Goal: Task Accomplishment & Management: Manage account settings

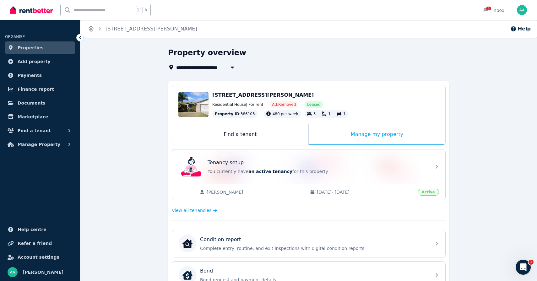
click at [92, 29] on icon "Breadcrumb" at bounding box center [91, 29] width 6 height 6
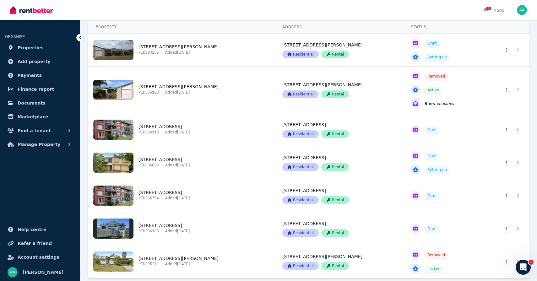
scroll to position [73, 0]
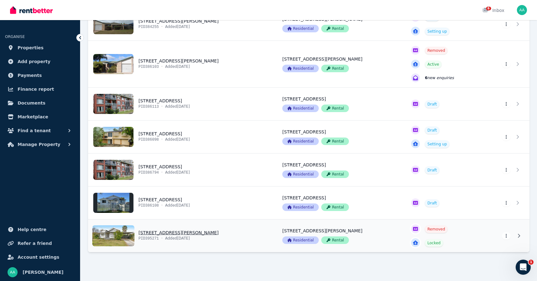
click at [207, 240] on link "View property details" at bounding box center [181, 235] width 186 height 33
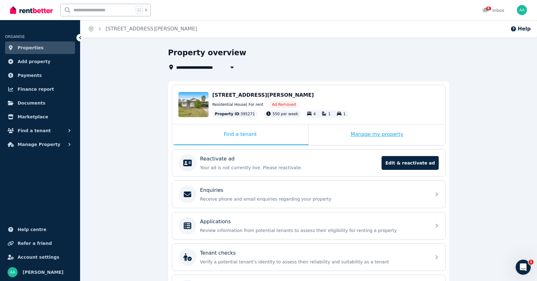
click at [392, 132] on div "Manage my property" at bounding box center [376, 134] width 136 height 21
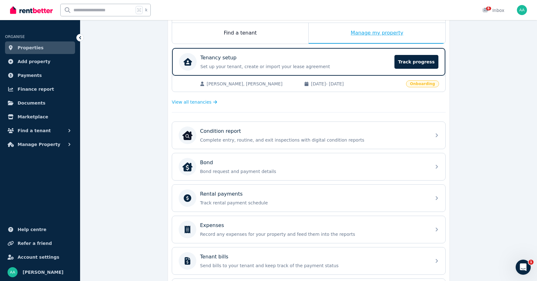
scroll to position [185, 0]
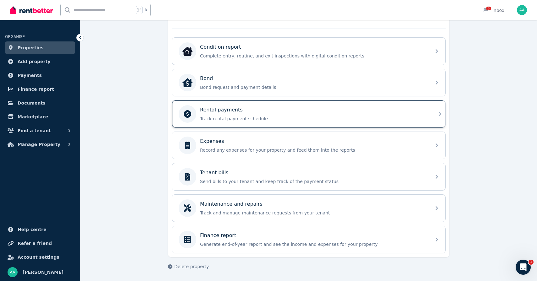
click at [341, 116] on p "Track rental payment schedule" at bounding box center [313, 118] width 227 height 6
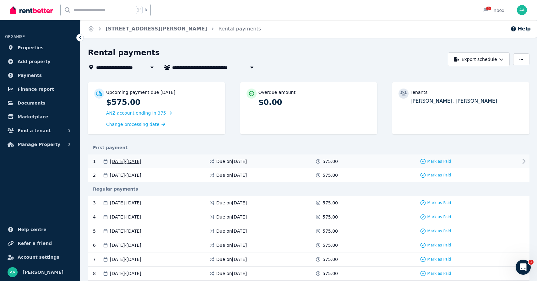
click at [521, 160] on icon at bounding box center [524, 162] width 8 height 8
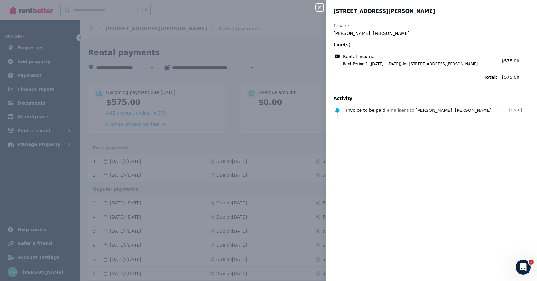
click at [318, 8] on icon "button" at bounding box center [320, 7] width 8 height 5
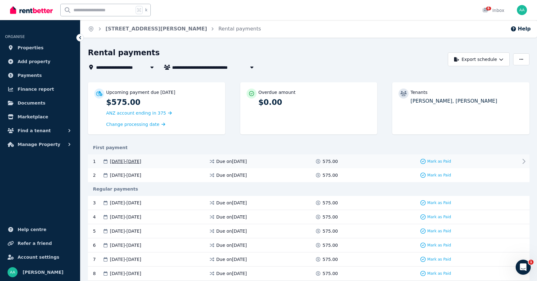
click at [524, 163] on icon at bounding box center [524, 162] width 8 height 8
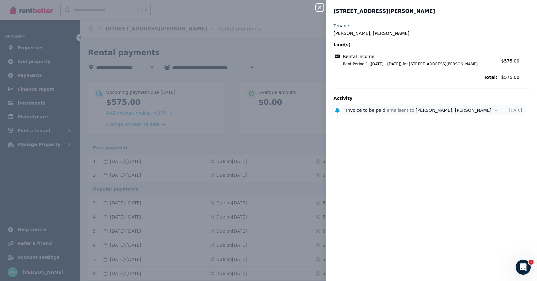
click at [370, 111] on span "Invoice to be paid" at bounding box center [365, 110] width 39 height 5
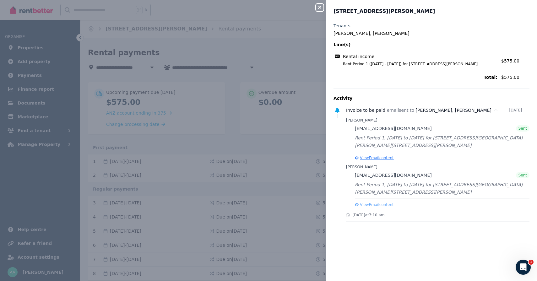
click at [375, 158] on button "View Email content" at bounding box center [374, 157] width 39 height 5
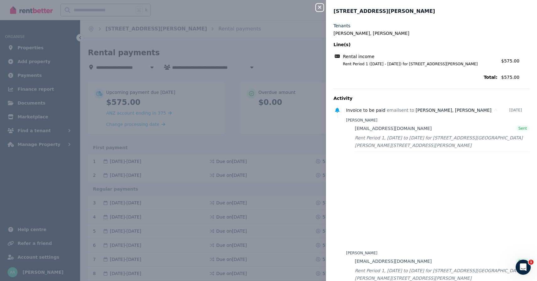
click at [324, 7] on div "Close panel" at bounding box center [322, 5] width 13 height 11
click at [318, 8] on icon "button" at bounding box center [320, 7] width 8 height 5
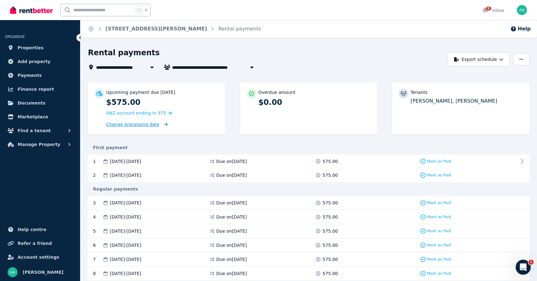
click at [122, 123] on span "Change processing date" at bounding box center [132, 124] width 53 height 6
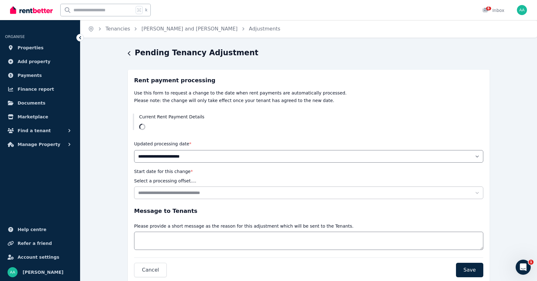
scroll to position [20, 0]
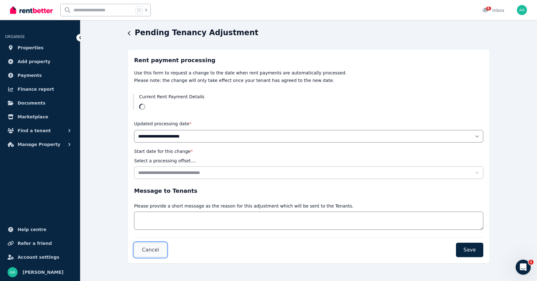
click at [144, 251] on span "Cancel" at bounding box center [150, 250] width 17 height 8
click at [129, 34] on icon "button" at bounding box center [129, 33] width 3 height 5
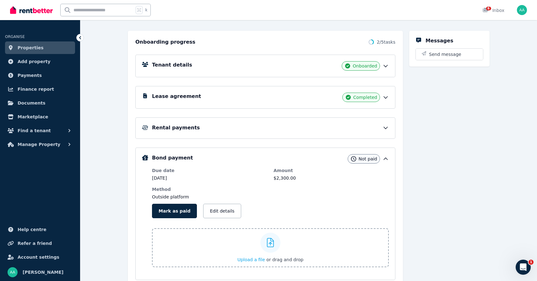
scroll to position [77, 0]
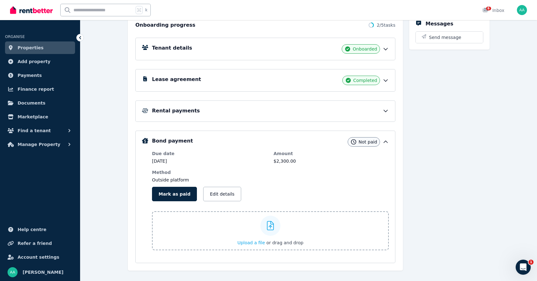
click at [210, 111] on div "Rental payments" at bounding box center [270, 111] width 237 height 8
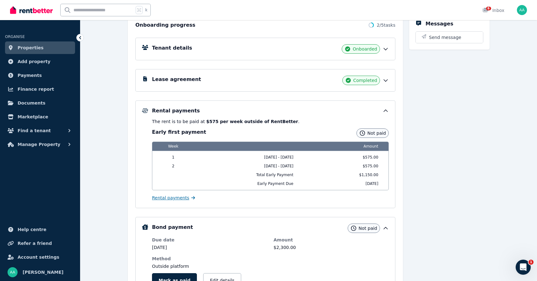
click at [165, 199] on span "Rental payments" at bounding box center [170, 198] width 37 height 6
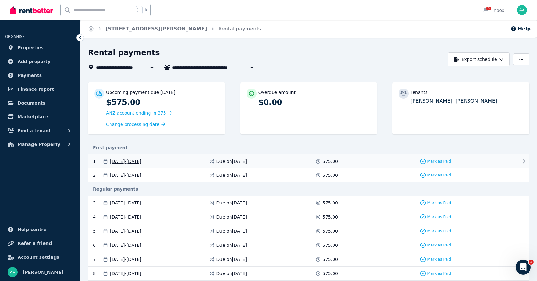
click at [525, 160] on icon at bounding box center [524, 162] width 8 height 8
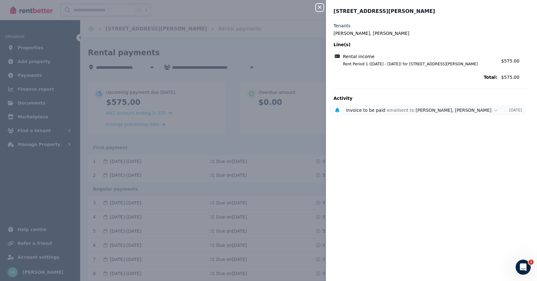
click at [436, 109] on span "[PERSON_NAME], [PERSON_NAME]" at bounding box center [453, 110] width 76 height 5
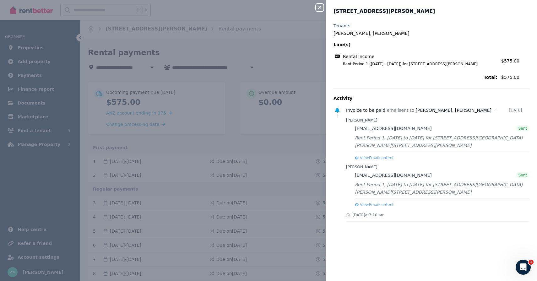
click at [319, 8] on icon "button" at bounding box center [320, 7] width 8 height 5
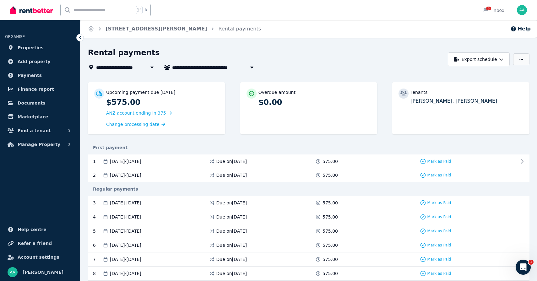
click at [523, 56] on button "button" at bounding box center [521, 59] width 16 height 12
click at [405, 71] on div "**********" at bounding box center [266, 67] width 356 height 8
click at [472, 61] on button "Export schedule" at bounding box center [478, 59] width 62 height 14
click at [464, 77] on p "PDF" at bounding box center [458, 75] width 13 height 6
click at [32, 257] on span "Account settings" at bounding box center [39, 257] width 42 height 8
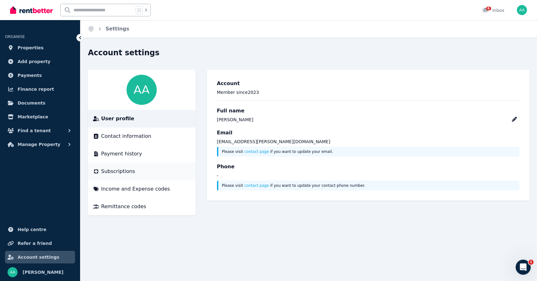
click at [131, 172] on span "Subscriptions" at bounding box center [118, 172] width 34 height 8
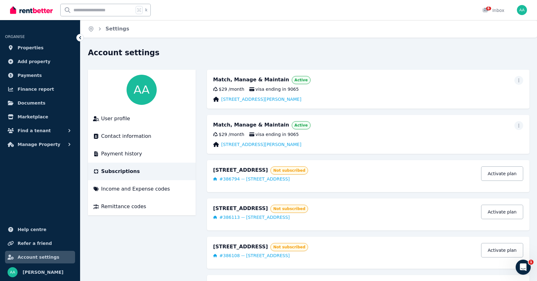
click at [522, 83] on div at bounding box center [518, 80] width 9 height 9
click at [519, 82] on icon "button" at bounding box center [518, 80] width 5 height 4
click at [485, 67] on div "Account settings User profile Contact information Payment history Subscriptions…" at bounding box center [308, 200] width 441 height 304
click at [243, 100] on link "[STREET_ADDRESS][PERSON_NAME]" at bounding box center [261, 99] width 80 height 6
click at [123, 123] on li "User profile" at bounding box center [142, 119] width 108 height 18
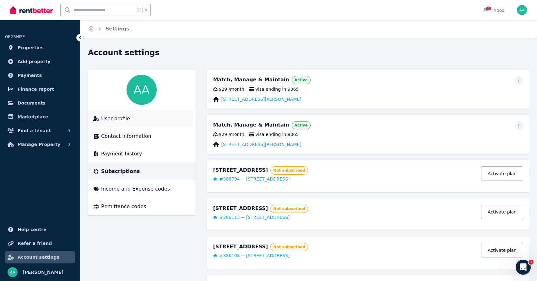
click at [112, 119] on span "User profile" at bounding box center [115, 119] width 29 height 8
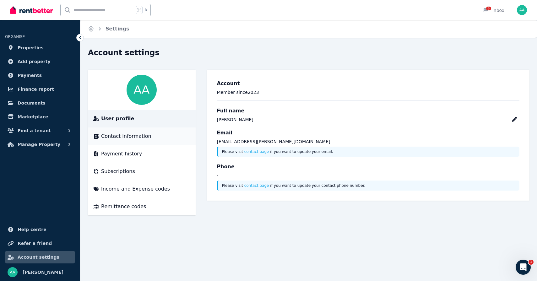
click at [109, 141] on li "Contact information" at bounding box center [142, 136] width 108 height 18
